Goal: Transaction & Acquisition: Purchase product/service

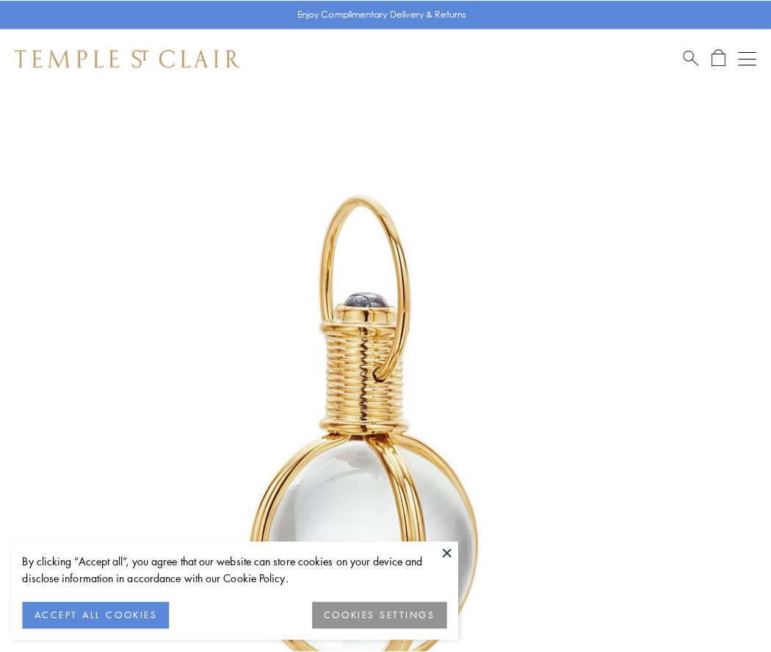
scroll to position [383, 0]
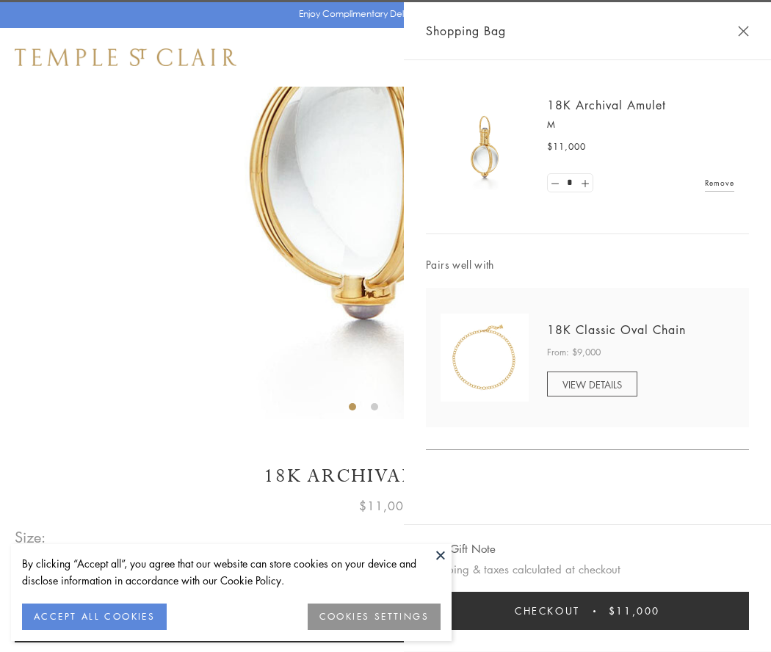
click at [587, 611] on button "Checkout $11,000" at bounding box center [587, 611] width 323 height 38
